Goal: Use online tool/utility: Utilize a website feature to perform a specific function

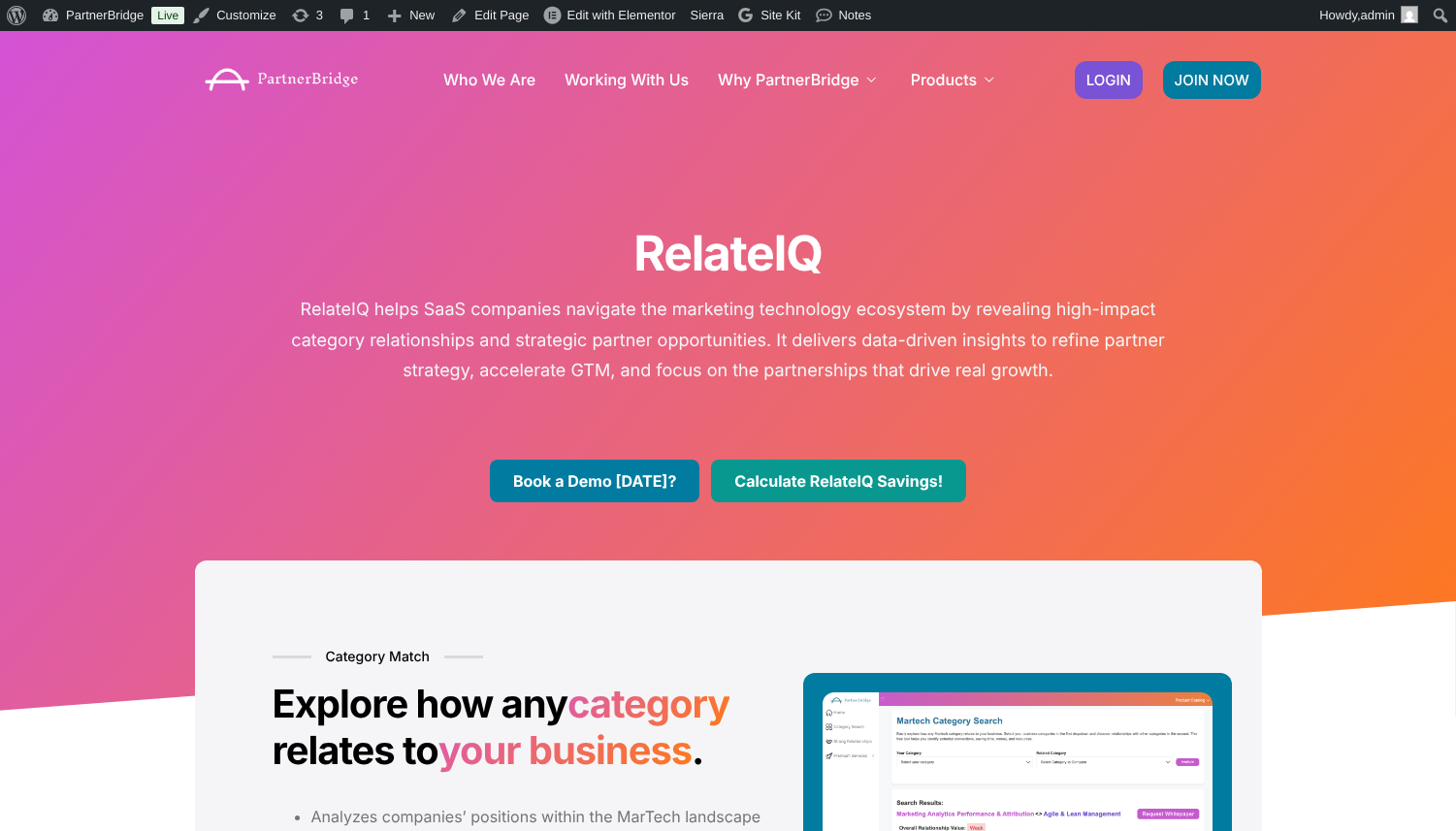
click at [905, 489] on link "Calculate RelateIQ Savings!" at bounding box center [838, 480] width 255 height 42
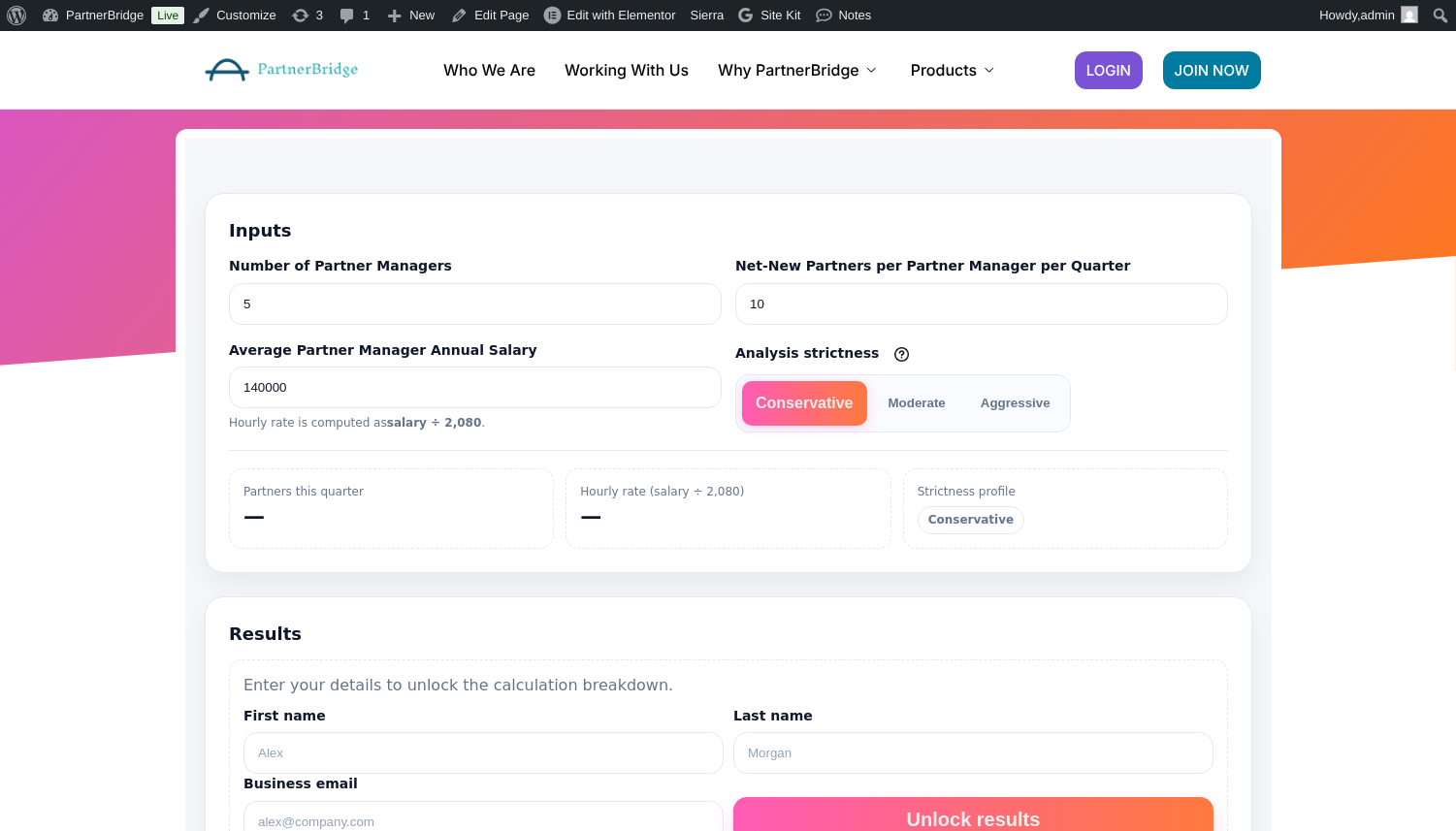
scroll to position [98, 0]
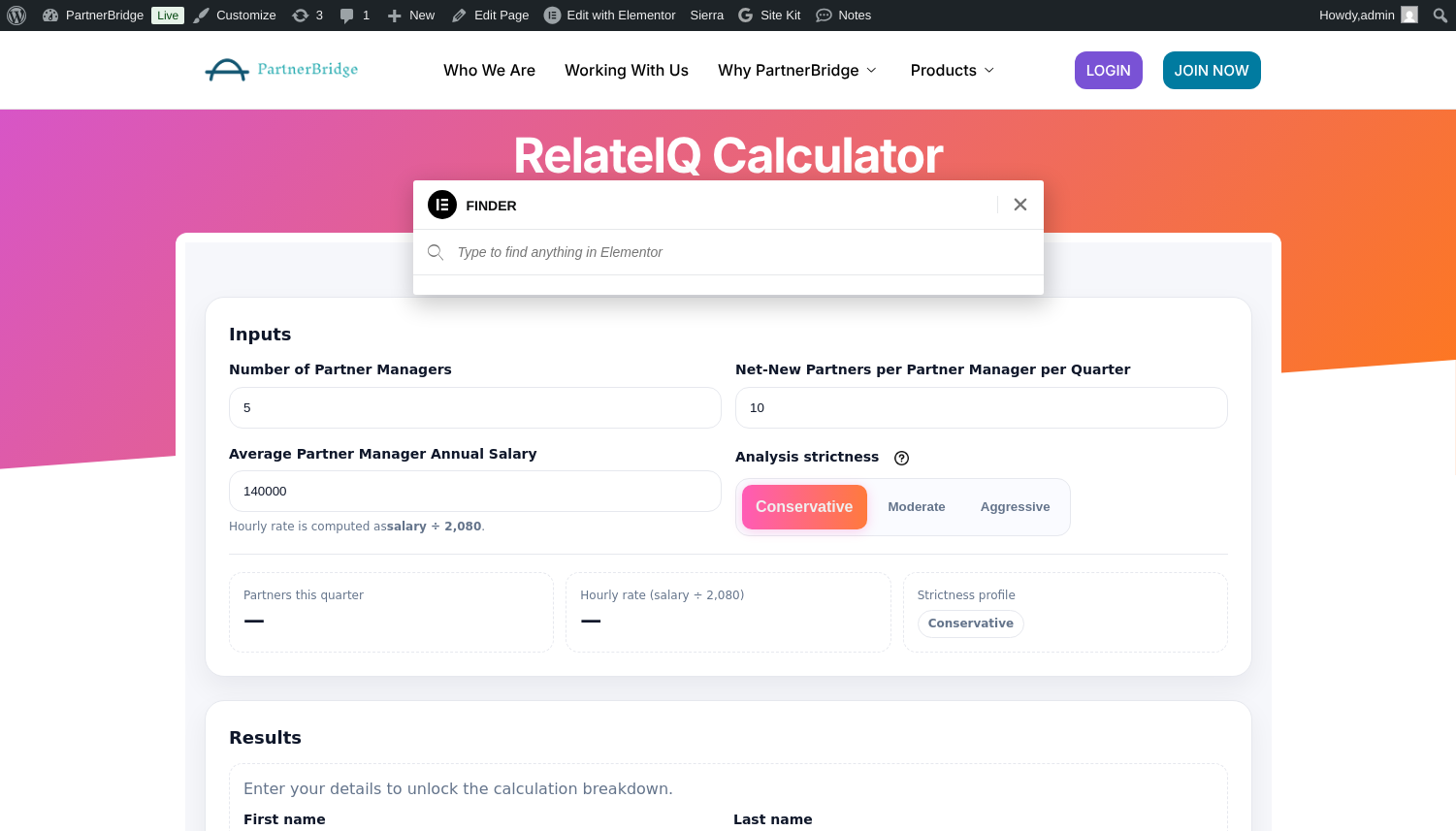
click at [1030, 197] on div at bounding box center [1020, 204] width 46 height 18
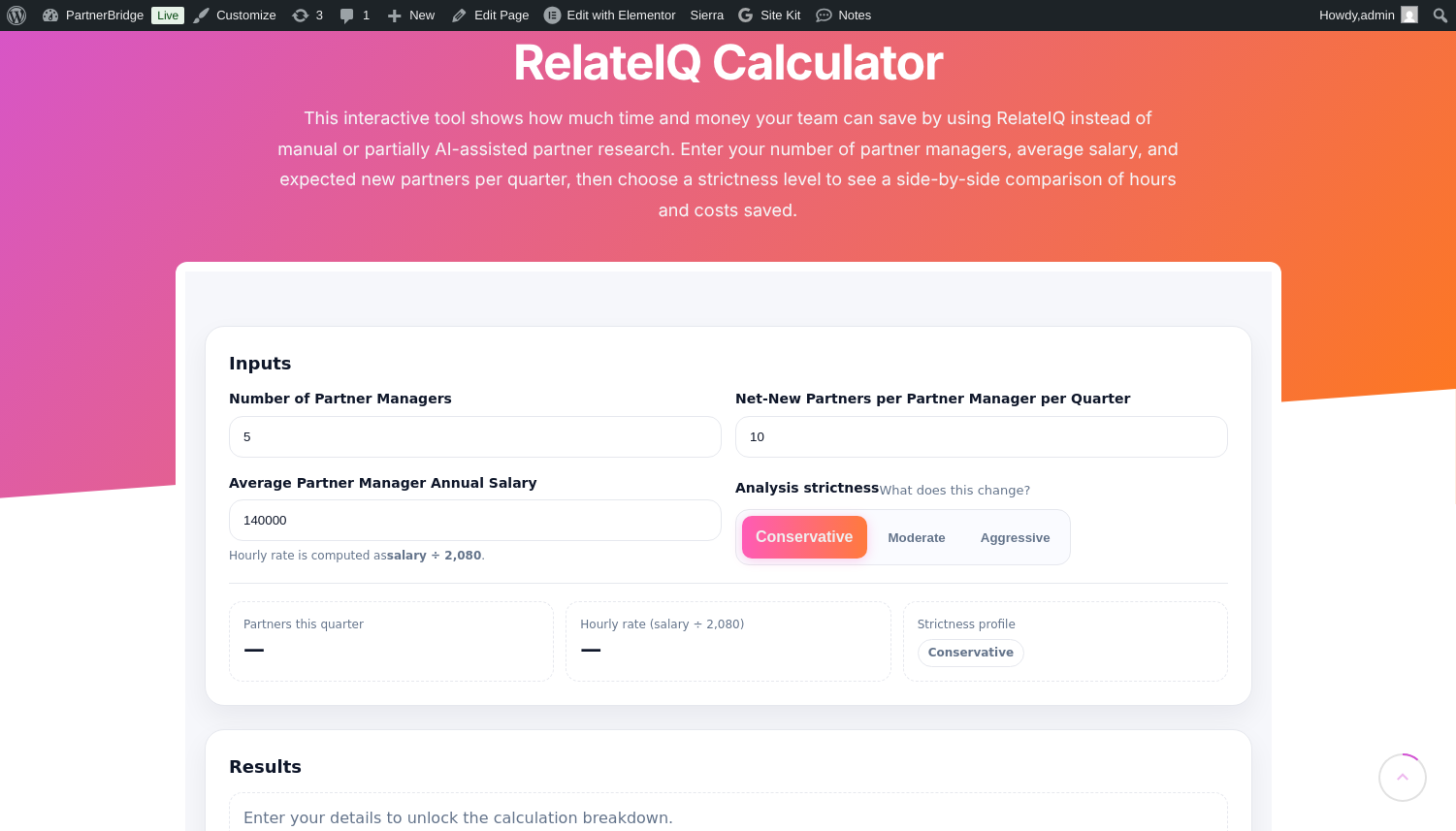
scroll to position [194, 0]
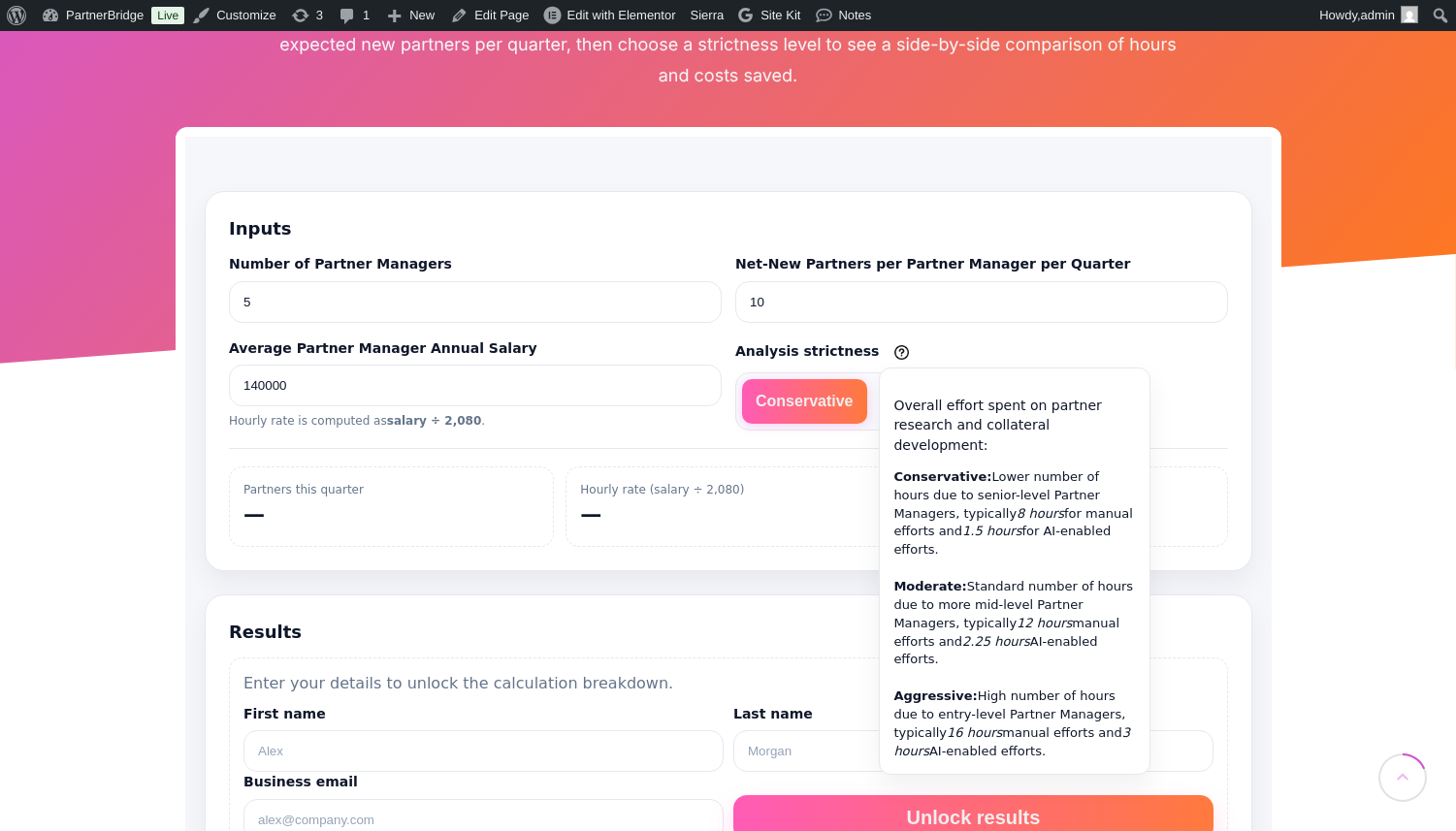
scroll to position [327, 0]
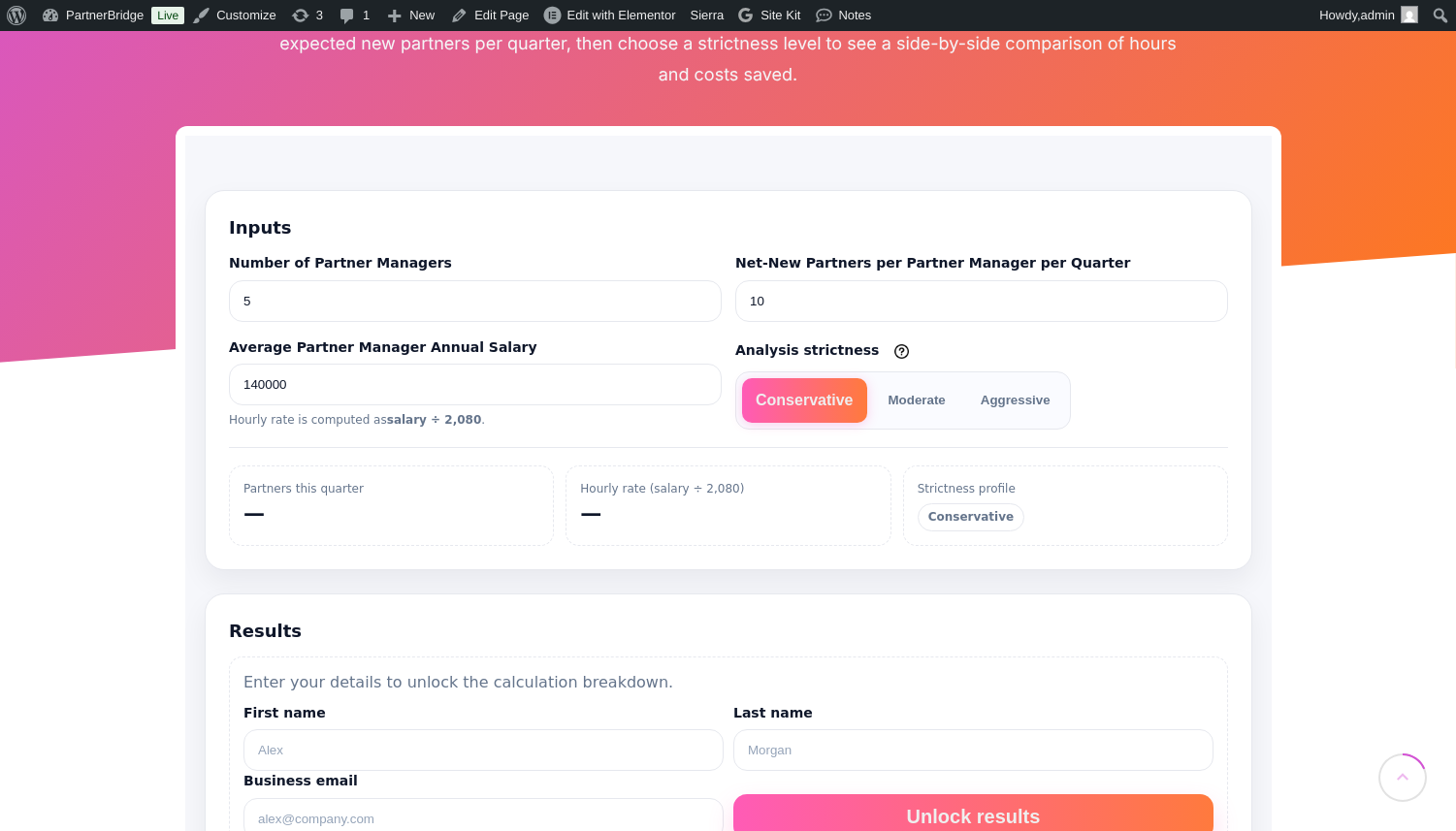
click at [881, 409] on button "Moderate" at bounding box center [916, 400] width 84 height 44
click at [1008, 406] on button "Aggressive" at bounding box center [1009, 400] width 97 height 44
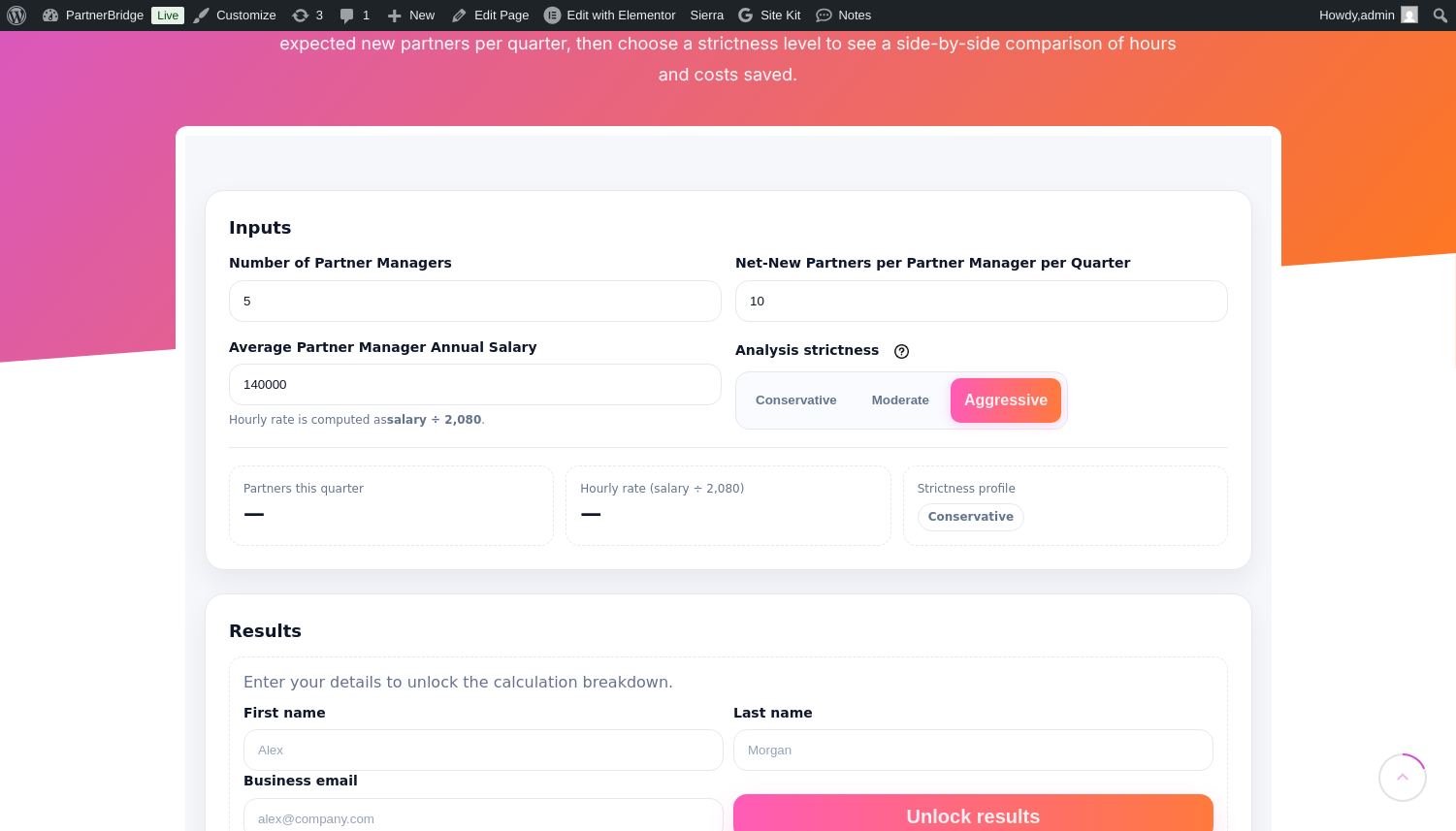
click at [835, 408] on button "Conservative" at bounding box center [795, 400] width 109 height 44
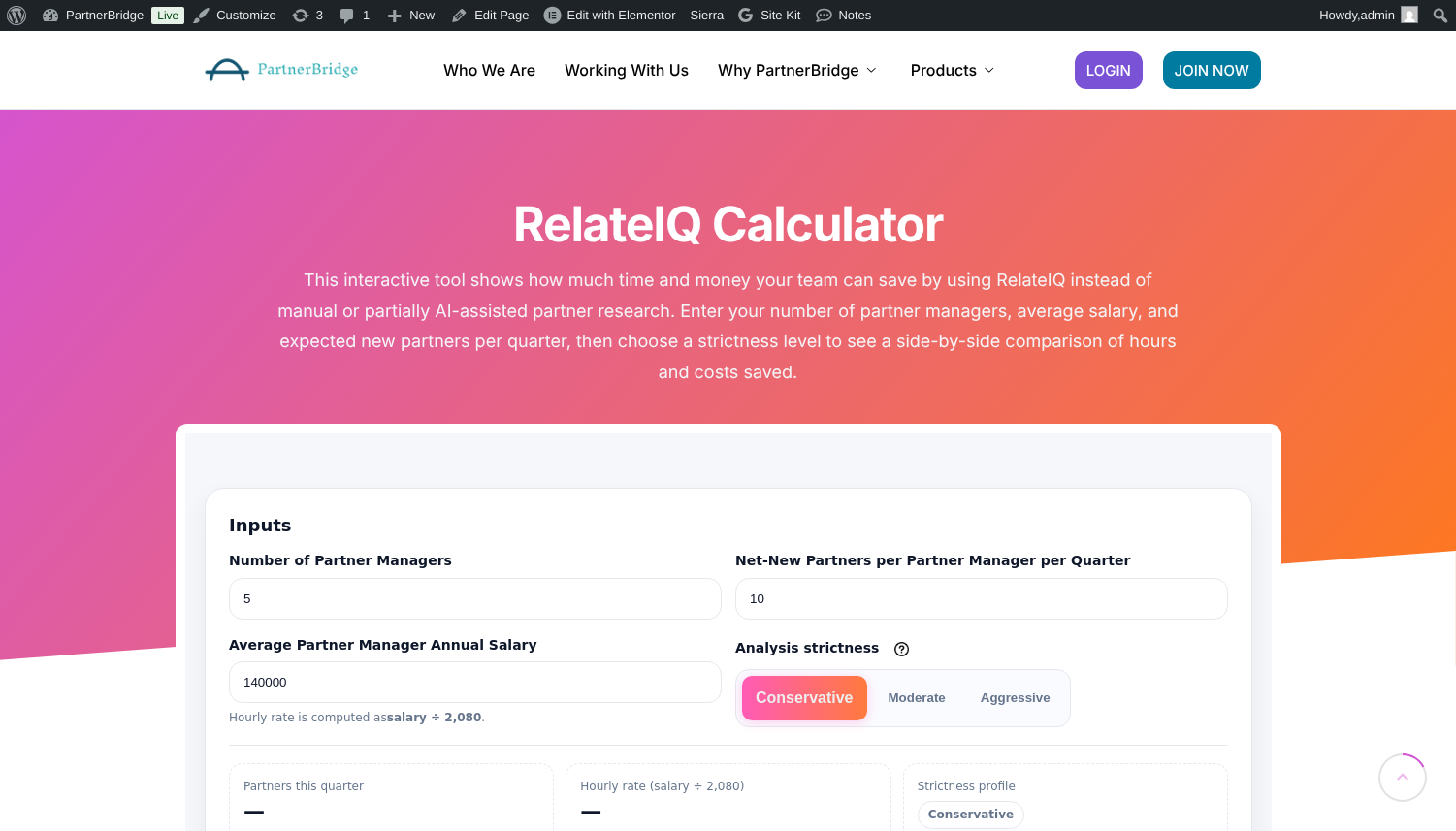
scroll to position [0, 0]
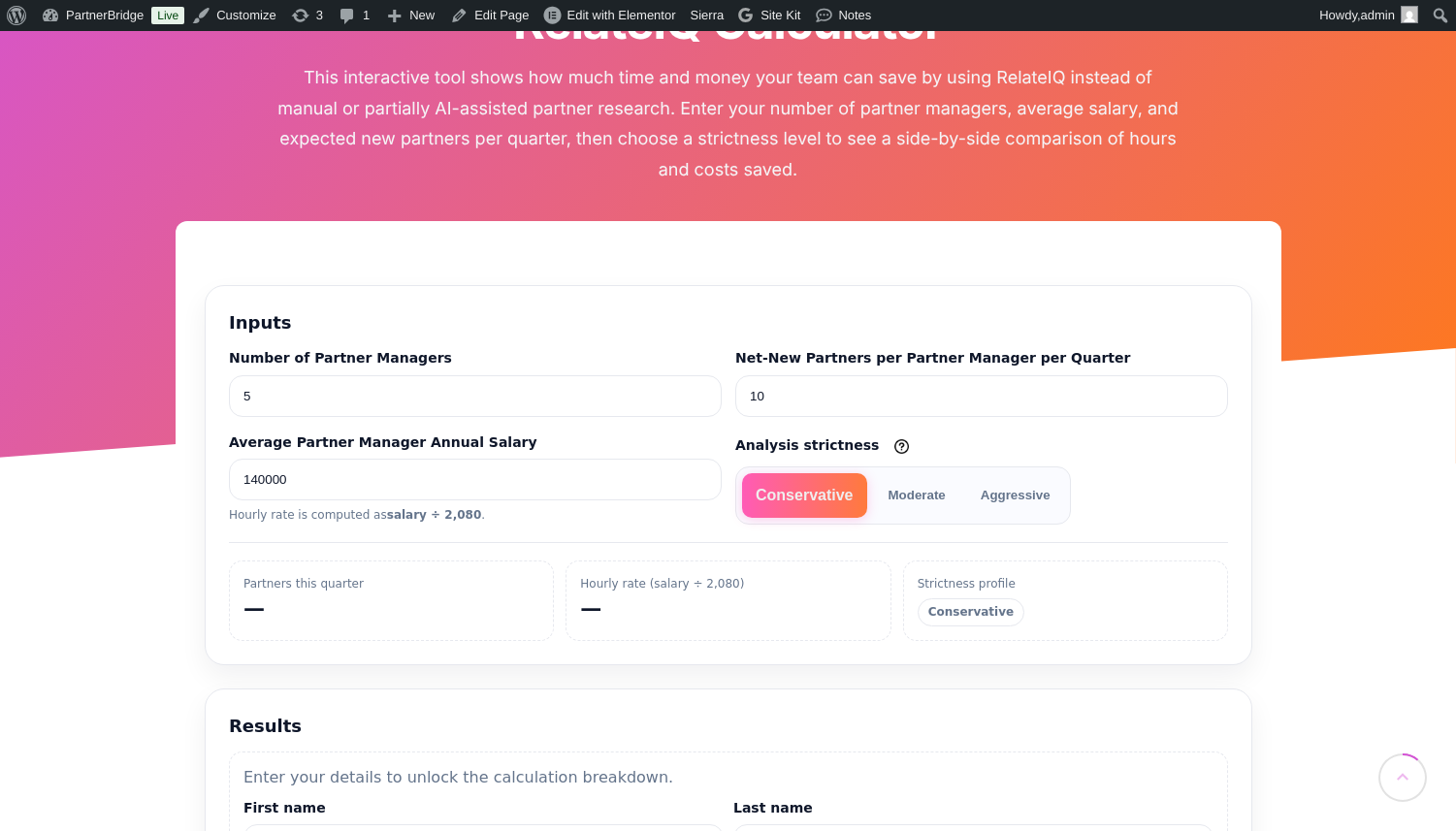
scroll to position [326, 0]
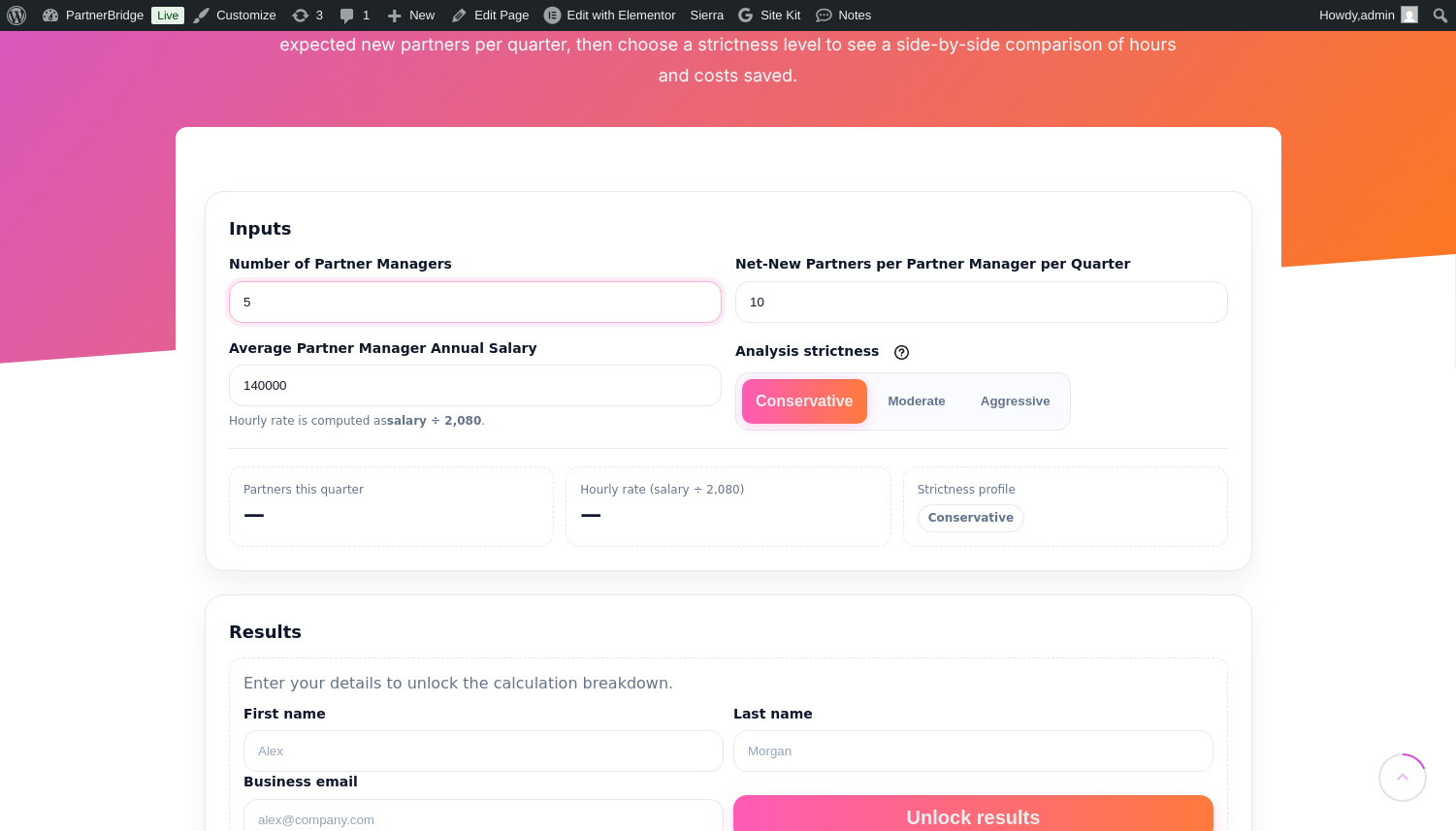
click at [408, 305] on input "5" at bounding box center [474, 302] width 492 height 41
click at [754, 306] on input "10" at bounding box center [980, 302] width 492 height 41
click at [934, 416] on button "Moderate" at bounding box center [916, 401] width 84 height 44
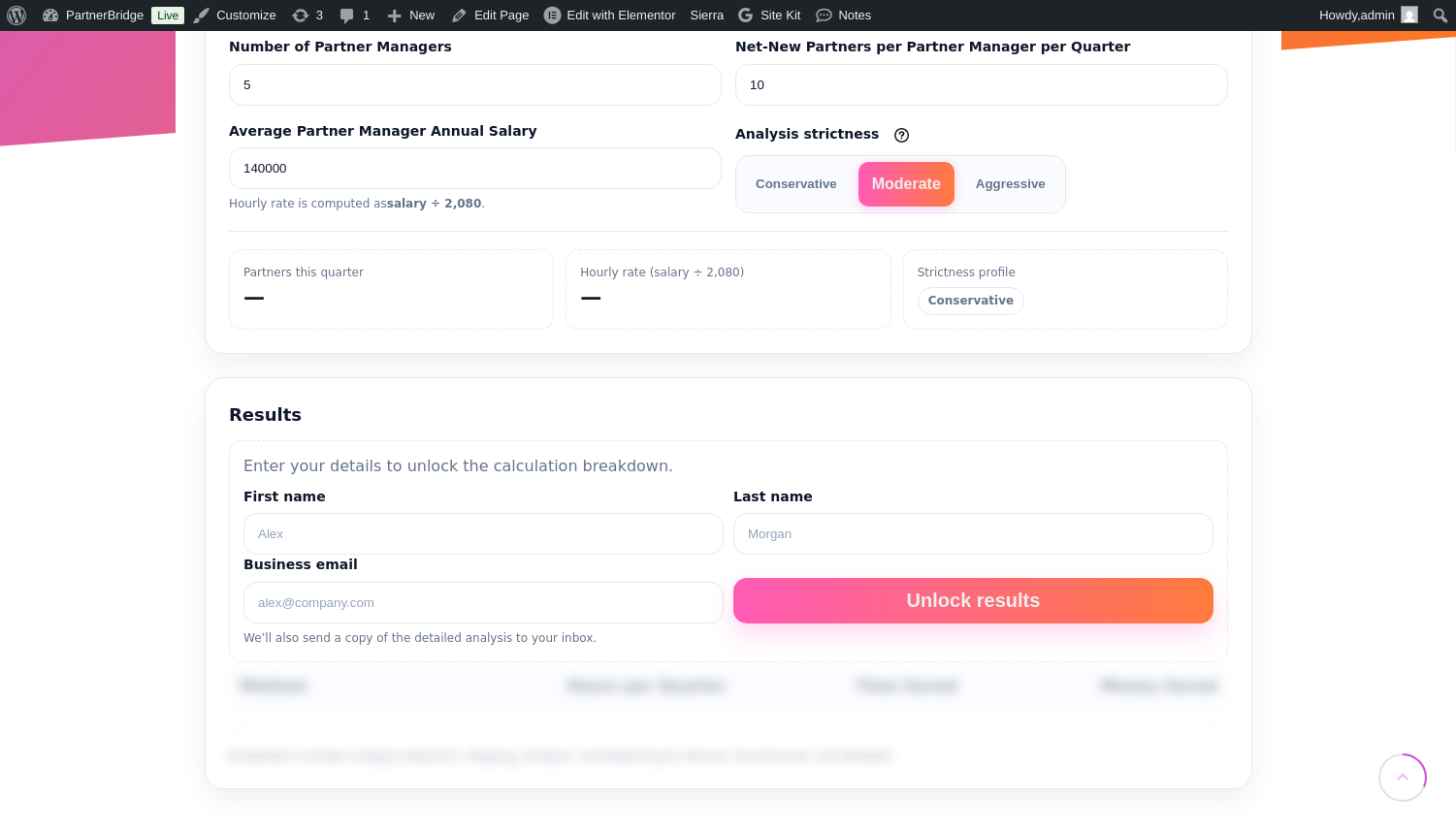
scroll to position [545, 0]
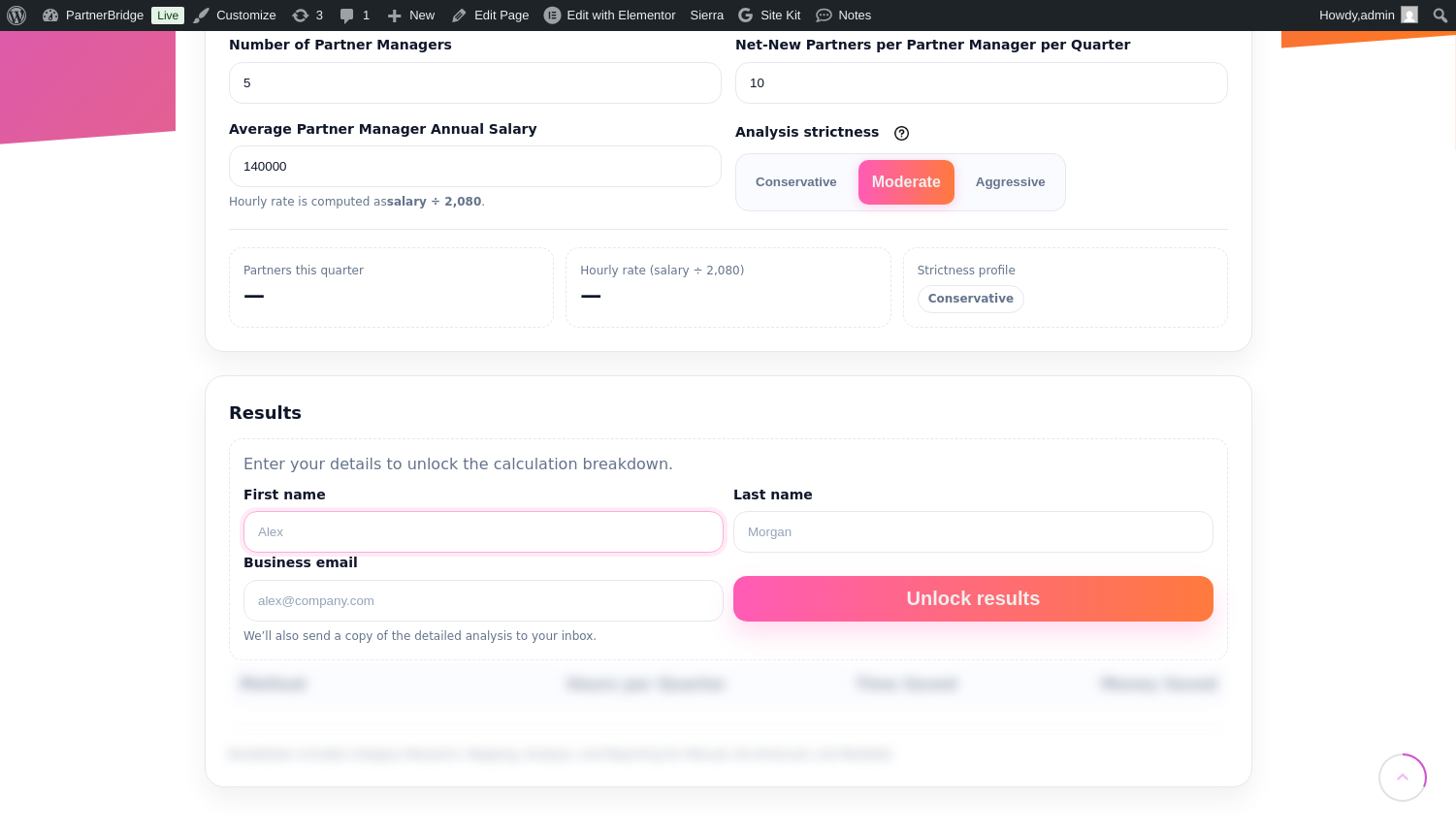
click at [547, 525] on input "First name" at bounding box center [482, 531] width 480 height 41
type input "Jonathan"
type input "Mead"
click at [432, 597] on input "Business email" at bounding box center [482, 600] width 480 height 41
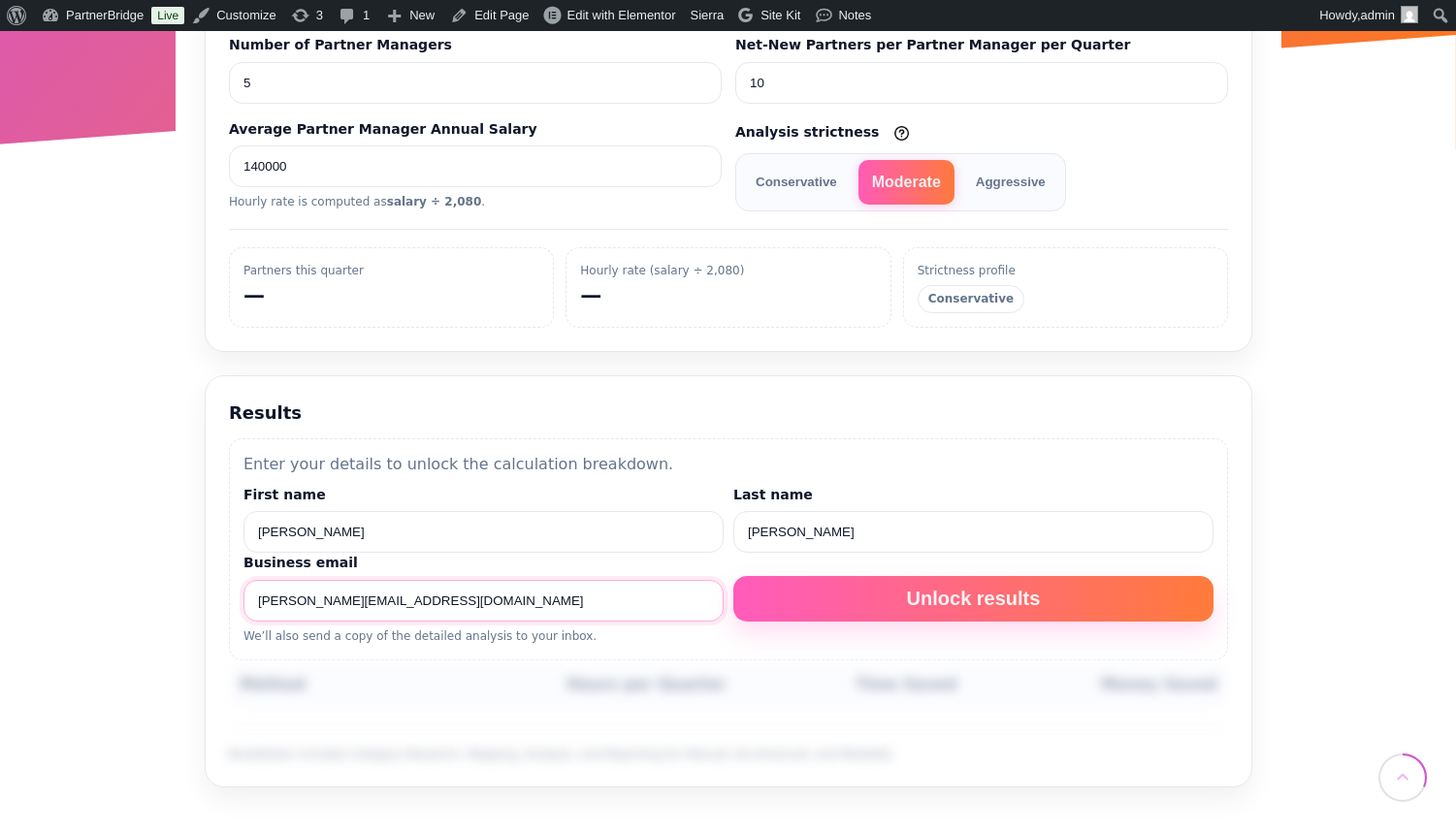
type input "jon@peakadvising.com"
click at [922, 622] on button "Unlock results" at bounding box center [972, 598] width 480 height 45
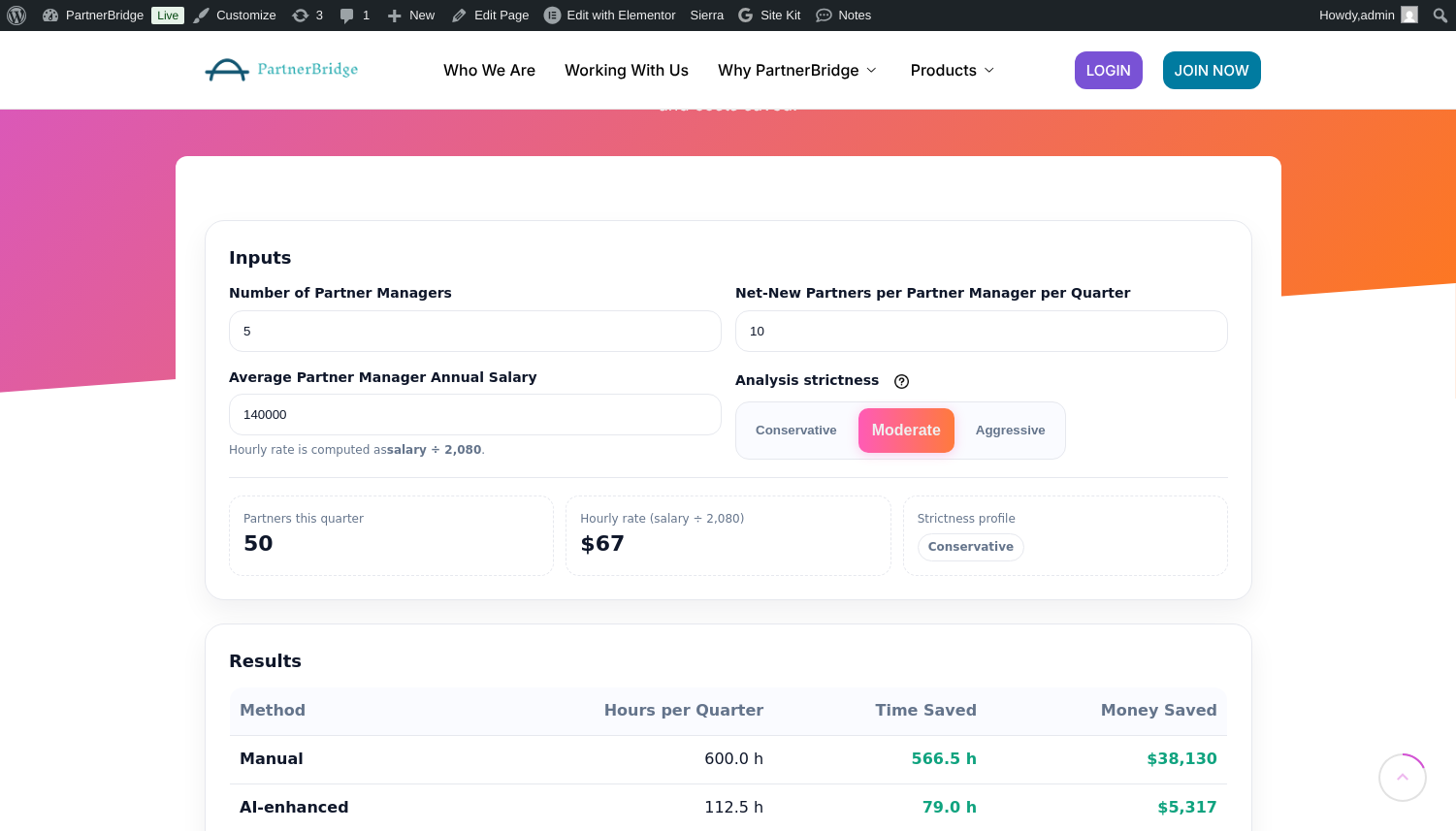
scroll to position [262, 0]
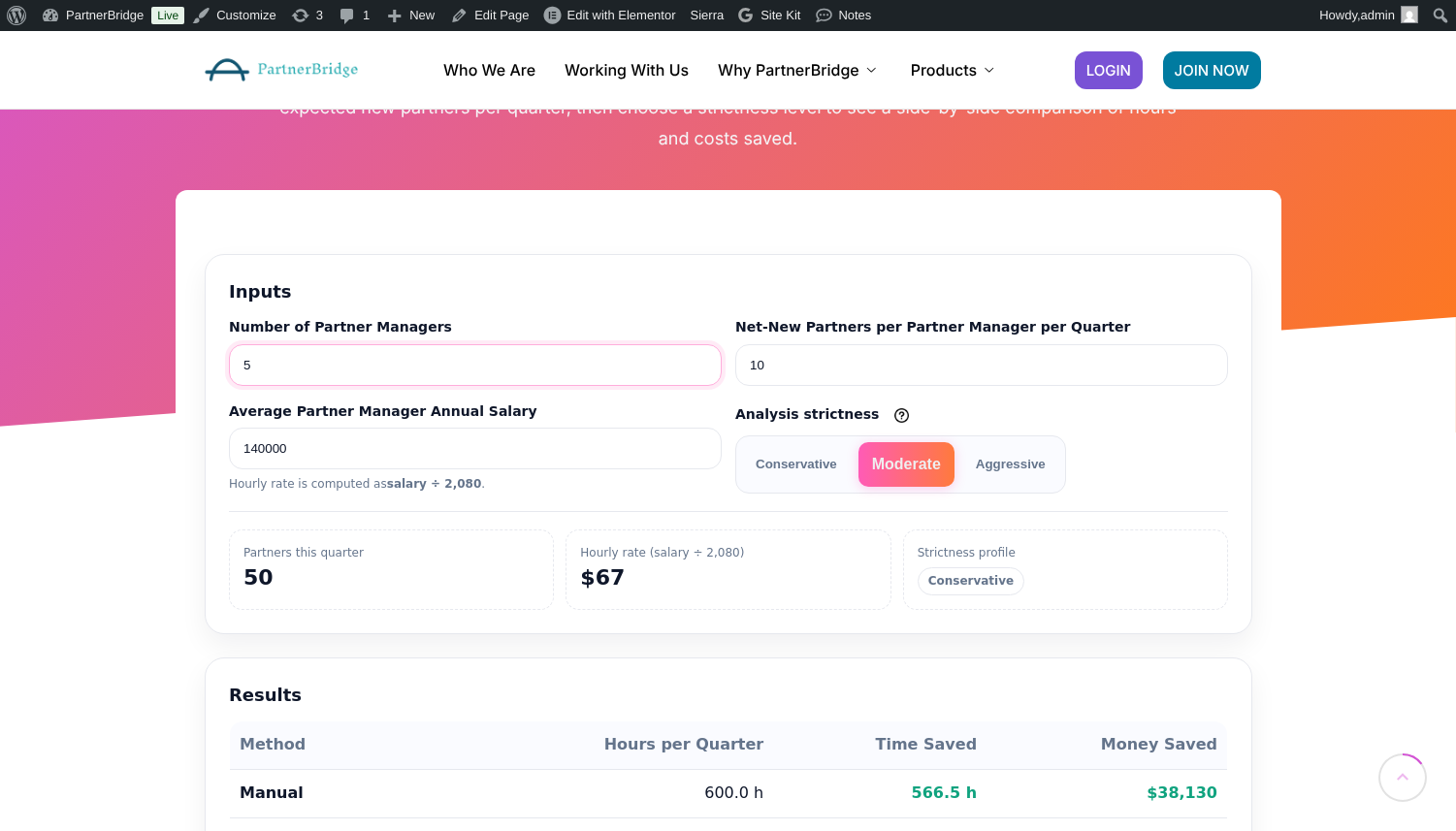
click at [472, 360] on input "5" at bounding box center [474, 364] width 492 height 41
click at [704, 364] on input "6" at bounding box center [474, 364] width 492 height 41
click at [703, 363] on input "7" at bounding box center [474, 364] width 492 height 41
click at [703, 363] on input "8" at bounding box center [474, 364] width 492 height 41
click at [703, 363] on input "9" at bounding box center [474, 364] width 492 height 41
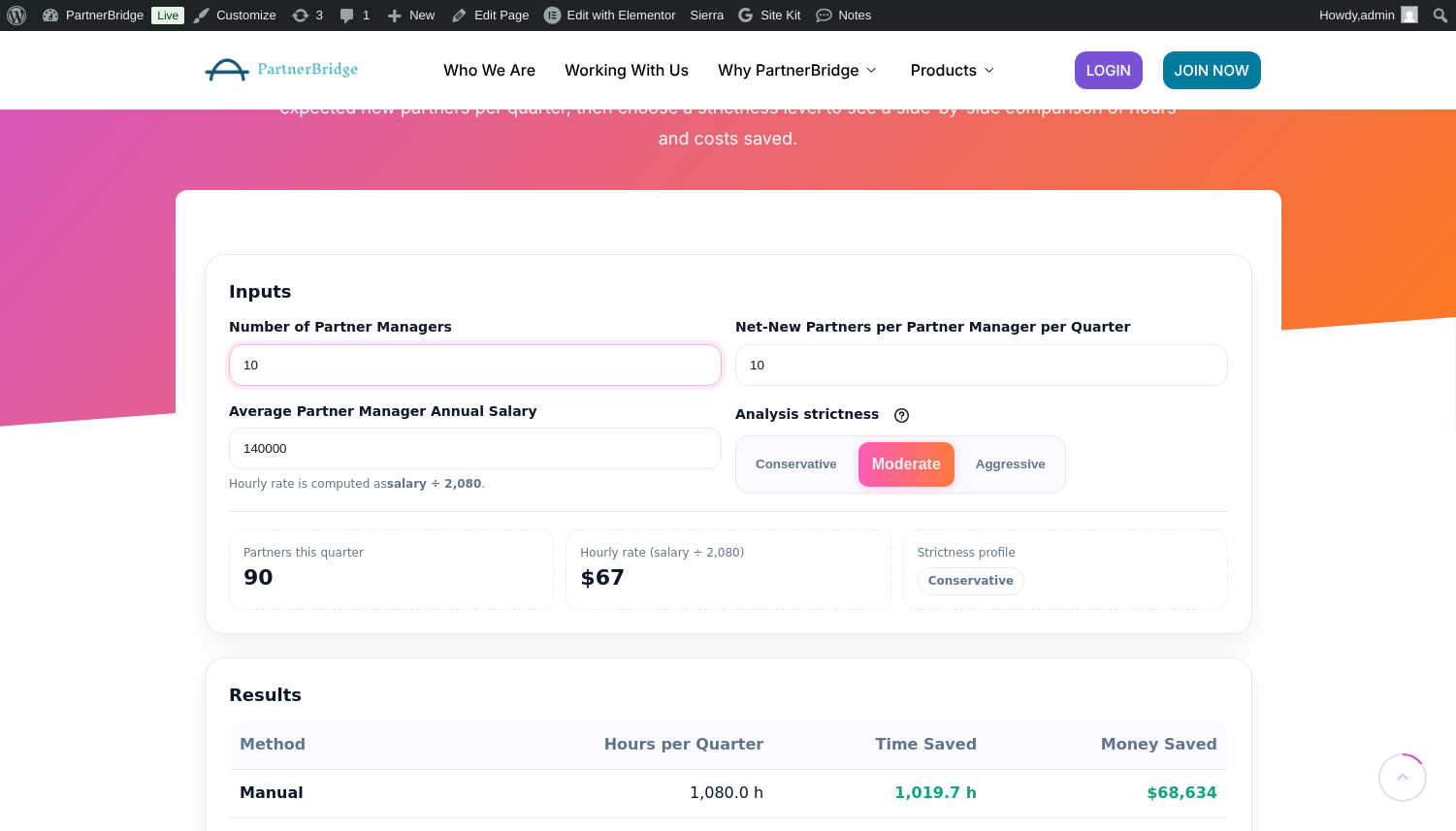
type input "10"
click at [703, 363] on input "10" at bounding box center [474, 364] width 492 height 41
click at [811, 474] on button "Conservative" at bounding box center [795, 464] width 109 height 44
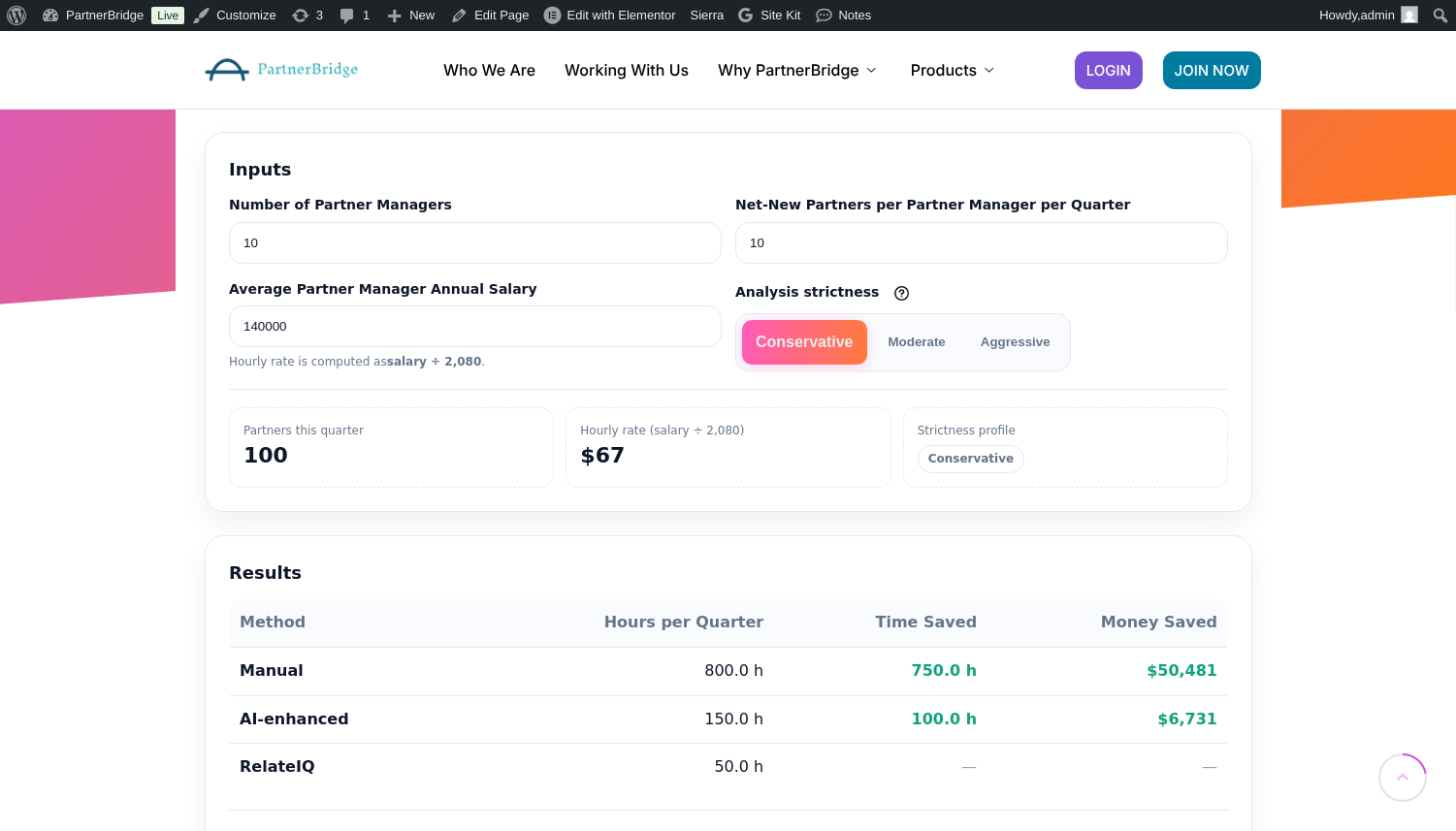
scroll to position [395, 0]
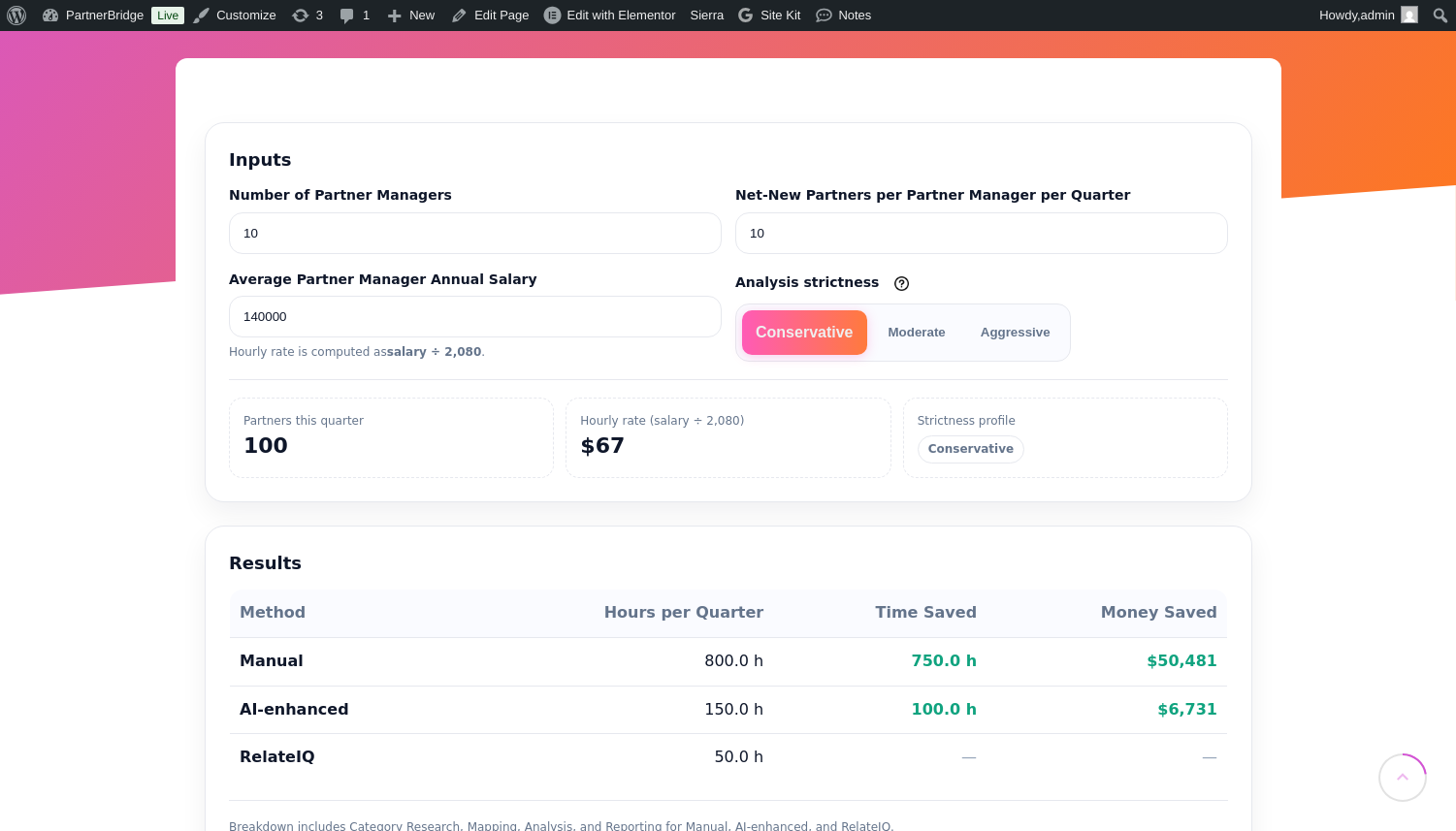
click at [741, 310] on button "Conservative" at bounding box center [803, 332] width 125 height 44
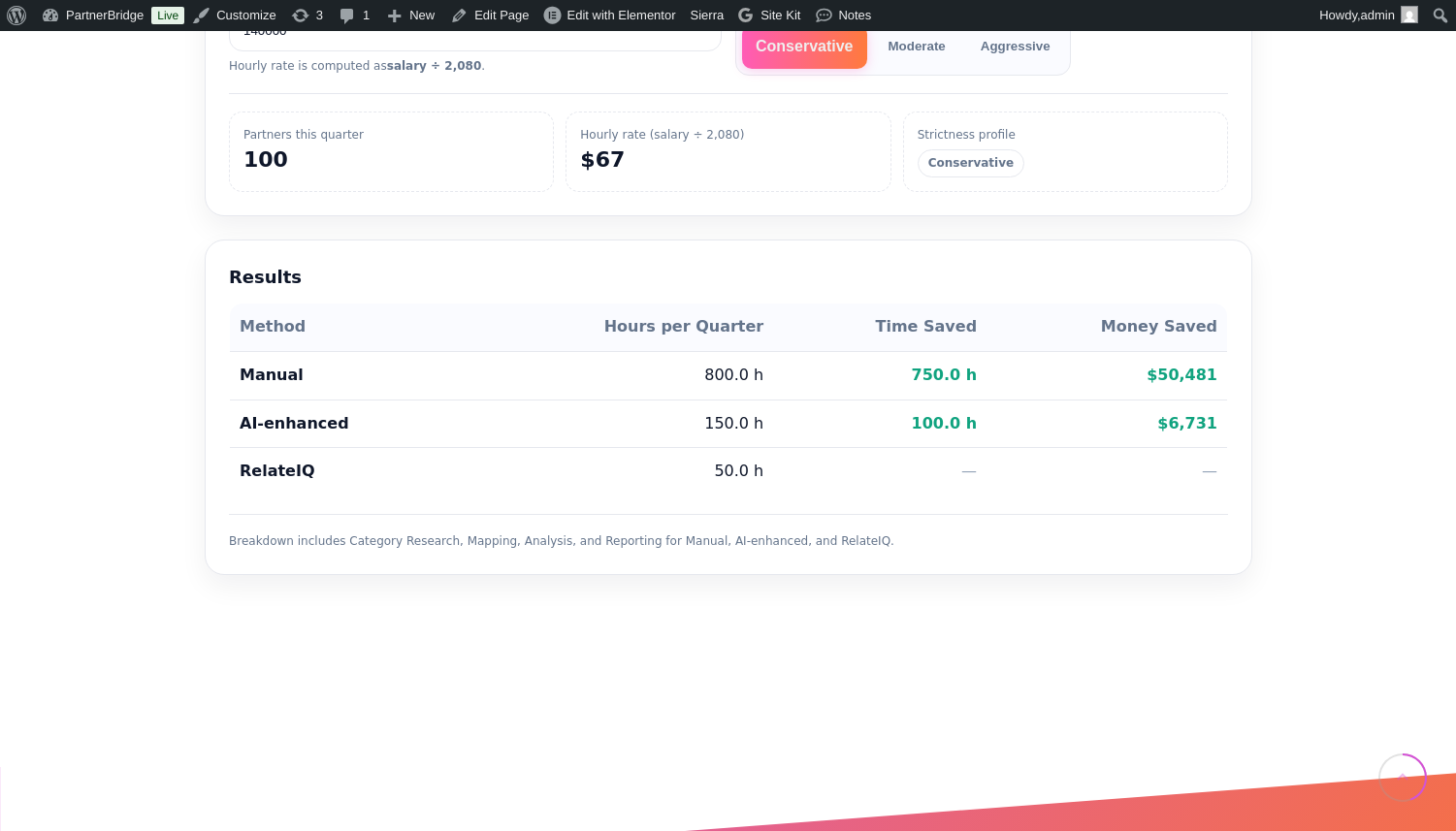
scroll to position [780, 0]
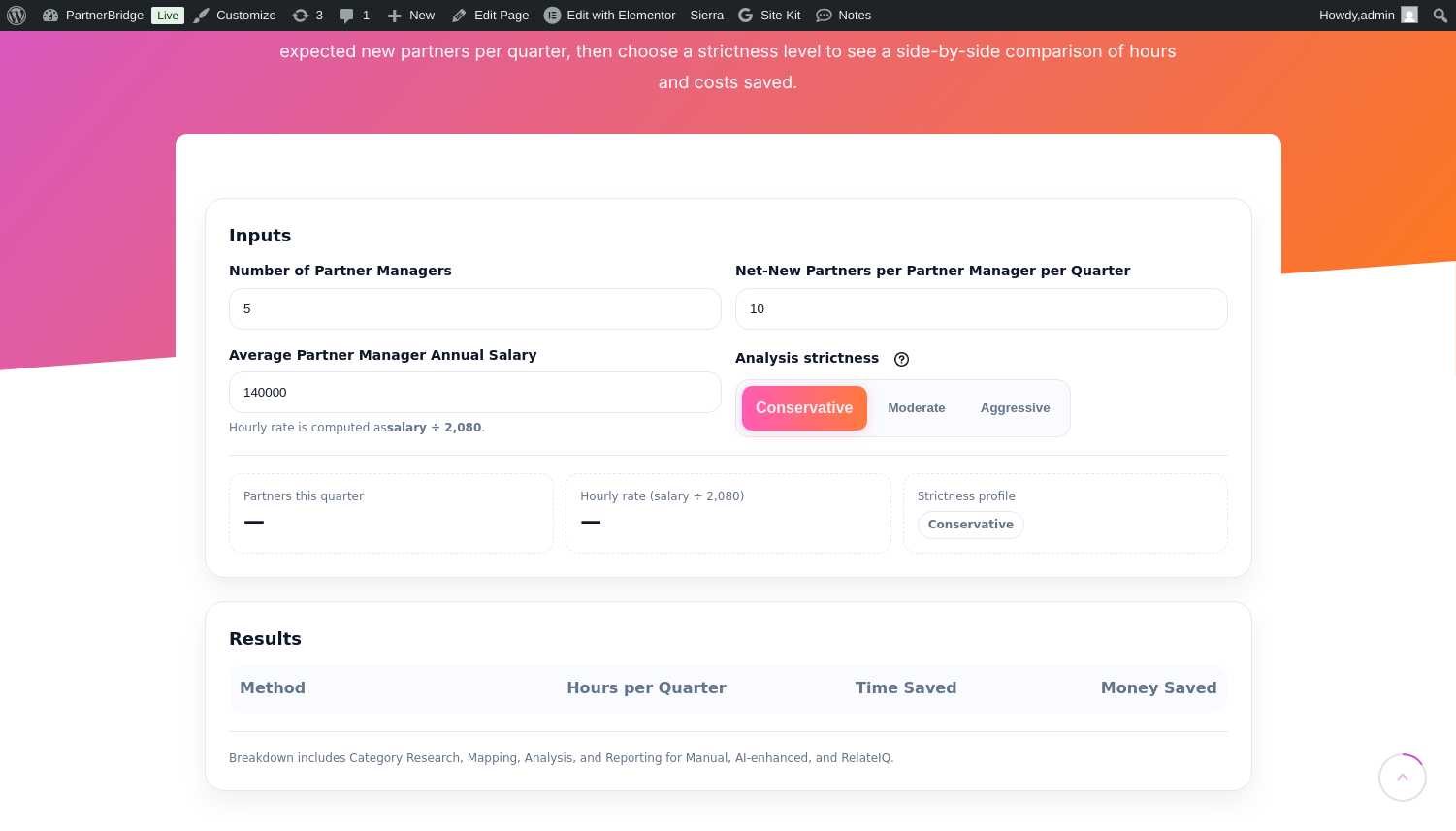
scroll to position [480, 0]
